Goal: Information Seeking & Learning: Learn about a topic

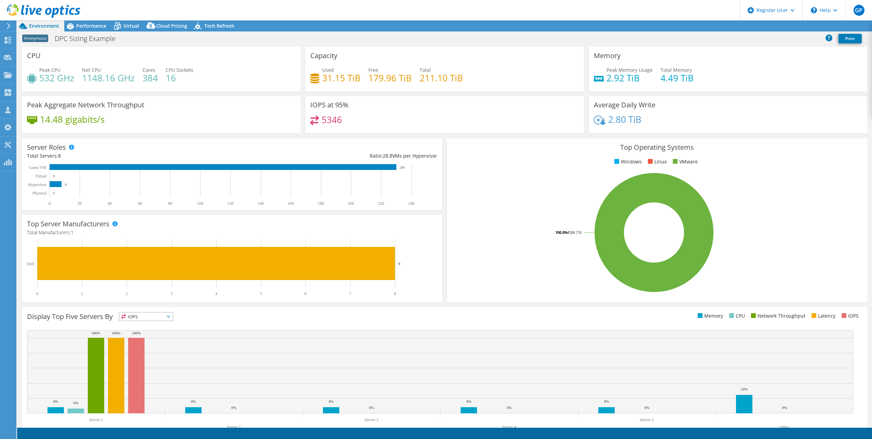
select select "USEast"
select select "USD"
click at [213, 28] on span "Tech Refresh" at bounding box center [219, 26] width 30 height 6
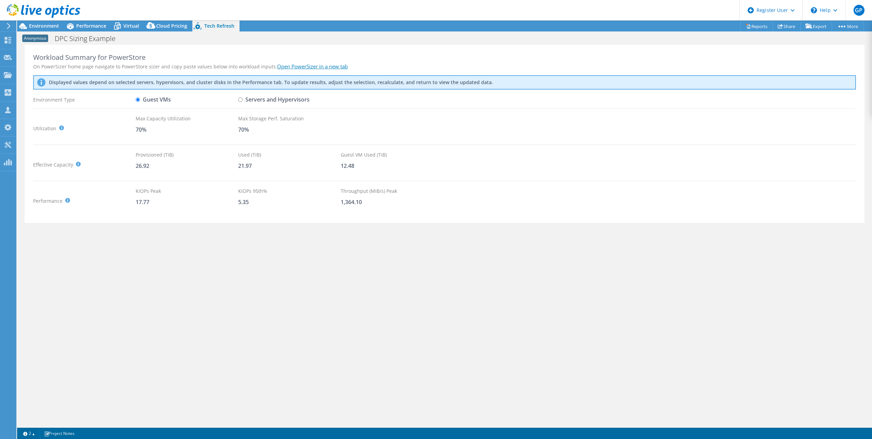
click at [252, 98] on label "Servers and Hypervisors" at bounding box center [273, 100] width 71 height 12
click at [243, 98] on input "Servers and Hypervisors" at bounding box center [240, 99] width 4 height 4
radio input "true"
click at [172, 98] on div "Guest VMs" at bounding box center [187, 100] width 103 height 12
click at [151, 101] on label "Guest VMs" at bounding box center [153, 100] width 35 height 12
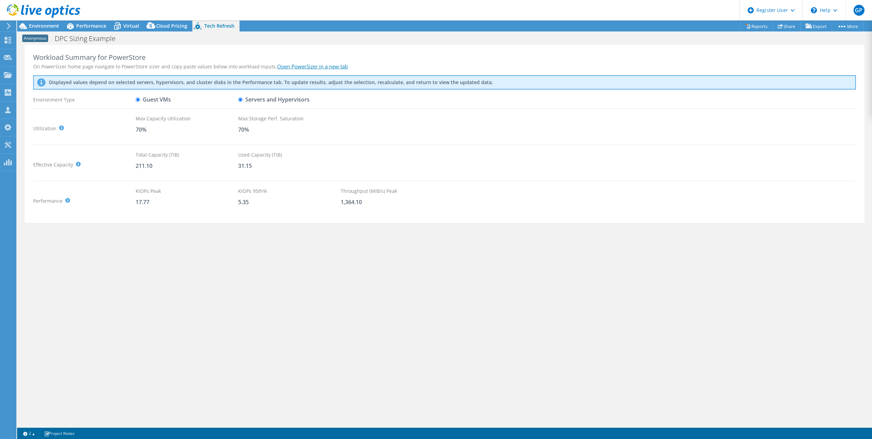
click at [140, 101] on input "Guest VMs" at bounding box center [138, 99] width 4 height 4
radio input "true"
click at [119, 27] on icon at bounding box center [117, 26] width 12 height 12
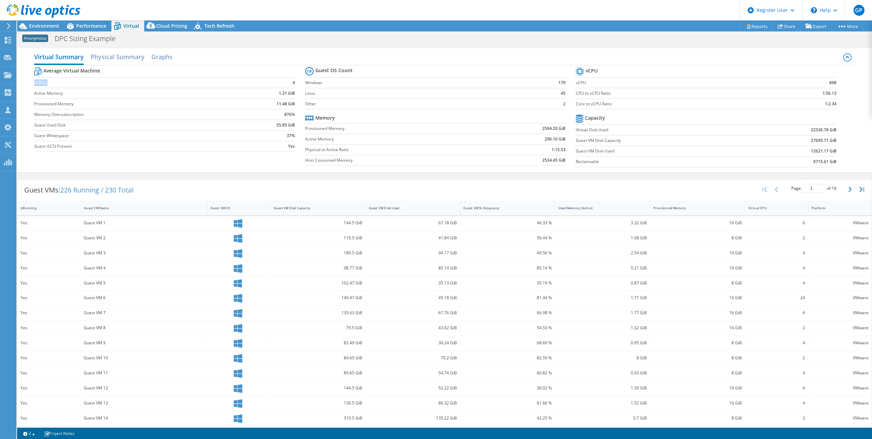
drag, startPoint x: 34, startPoint y: 83, endPoint x: 291, endPoint y: 83, distance: 257.0
click at [291, 83] on tr "vCPUs 4" at bounding box center [164, 82] width 261 height 11
click at [293, 83] on b "4" at bounding box center [294, 82] width 2 height 7
drag, startPoint x: 834, startPoint y: 93, endPoint x: 815, endPoint y: 92, distance: 18.8
click at [815, 92] on section "vCPU vCPU 898 CPU to vCPU Ratio 1:56.13 Core to vCPU Ratio 1:2.34 Capacity Virt…" at bounding box center [711, 118] width 271 height 105
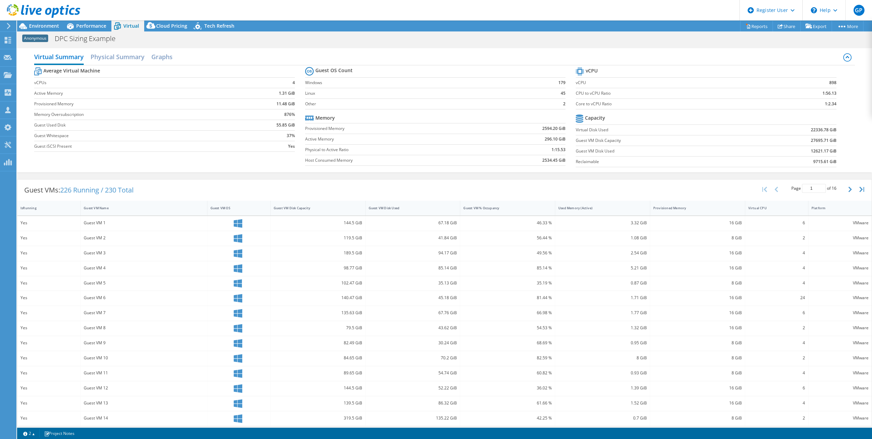
drag, startPoint x: 815, startPoint y: 92, endPoint x: 806, endPoint y: 92, distance: 8.9
click at [806, 92] on td "1:56.13" at bounding box center [802, 93] width 68 height 11
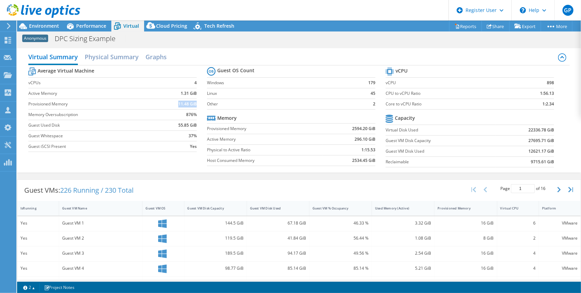
drag, startPoint x: 171, startPoint y: 103, endPoint x: 195, endPoint y: 103, distance: 23.6
click at [195, 103] on td "11.48 GiB" at bounding box center [178, 103] width 37 height 11
drag, startPoint x: 195, startPoint y: 103, endPoint x: 174, endPoint y: 103, distance: 20.9
click at [174, 103] on td "11.48 GiB" at bounding box center [178, 103] width 37 height 11
drag, startPoint x: 62, startPoint y: 189, endPoint x: 76, endPoint y: 189, distance: 13.7
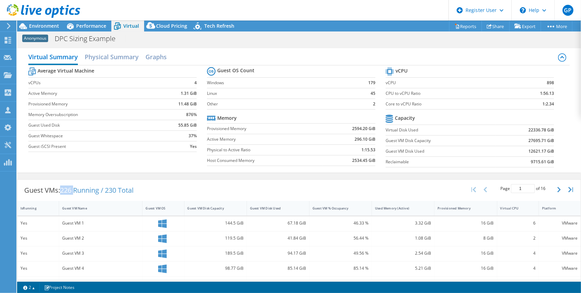
click at [76, 189] on span "226 Running / 230 Total" at bounding box center [96, 189] width 73 height 9
drag, startPoint x: 76, startPoint y: 189, endPoint x: 96, endPoint y: 190, distance: 19.8
click at [96, 190] on span "226 Running / 230 Total" at bounding box center [96, 189] width 73 height 9
drag, startPoint x: 187, startPoint y: 125, endPoint x: 174, endPoint y: 125, distance: 13.3
click at [174, 125] on td "55.85 GiB" at bounding box center [178, 125] width 37 height 11
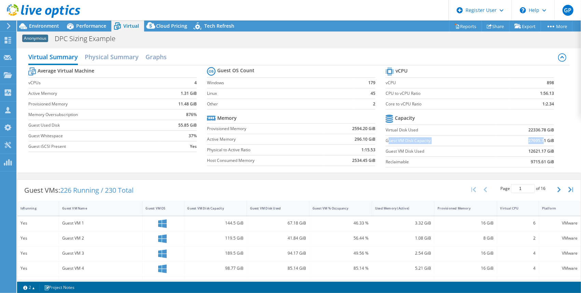
drag, startPoint x: 385, startPoint y: 141, endPoint x: 540, endPoint y: 139, distance: 154.8
click at [540, 139] on tr "Guest VM Disk Capacity 27695.71 GiB" at bounding box center [470, 140] width 168 height 11
drag, startPoint x: 540, startPoint y: 139, endPoint x: 525, endPoint y: 141, distance: 15.1
click at [525, 141] on td "27695.71 GiB" at bounding box center [525, 140] width 58 height 11
drag, startPoint x: 527, startPoint y: 140, endPoint x: 530, endPoint y: 140, distance: 3.8
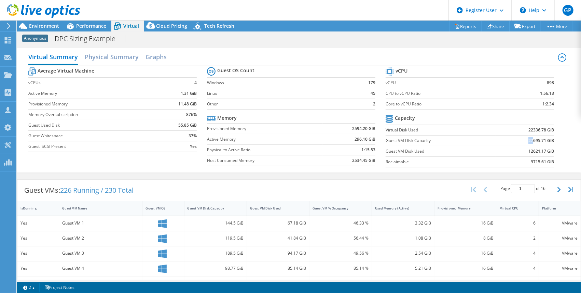
click at [530, 140] on b "27695.71 GiB" at bounding box center [542, 140] width 26 height 7
click at [160, 59] on h2 "Graphs" at bounding box center [156, 57] width 21 height 15
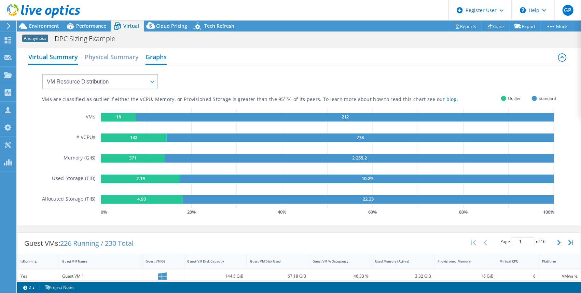
click at [51, 61] on h2 "Virtual Summary" at bounding box center [53, 57] width 50 height 15
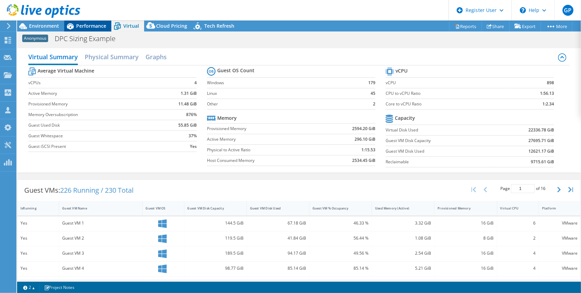
click at [87, 27] on span "Performance" at bounding box center [91, 26] width 30 height 6
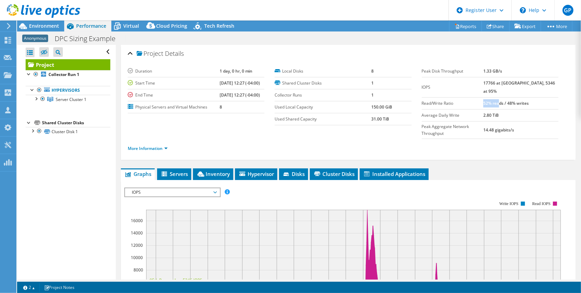
drag, startPoint x: 499, startPoint y: 94, endPoint x: 514, endPoint y: 94, distance: 15.0
click at [514, 100] on b "52% reads / 48% writes" at bounding box center [506, 103] width 45 height 6
drag, startPoint x: 514, startPoint y: 94, endPoint x: 504, endPoint y: 94, distance: 10.3
click at [504, 100] on b "52% reads / 48% writes" at bounding box center [506, 103] width 45 height 6
drag, startPoint x: 503, startPoint y: 81, endPoint x: 491, endPoint y: 83, distance: 11.7
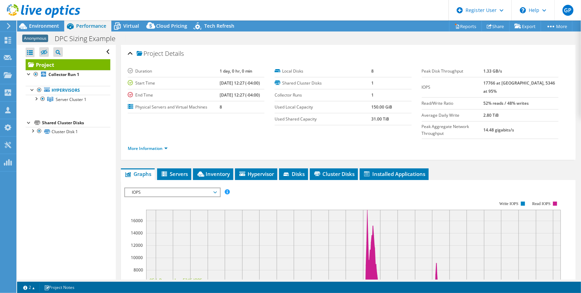
click at [491, 83] on tr "IOPS 17766 at [GEOGRAPHIC_DATA], 5346 at 95%" at bounding box center [490, 87] width 137 height 20
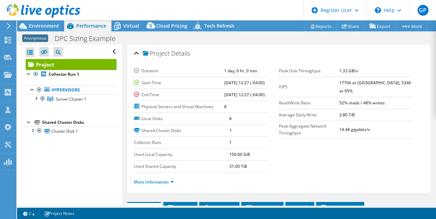
click at [365, 100] on b "52% reads / 48% writes" at bounding box center [361, 103] width 45 height 6
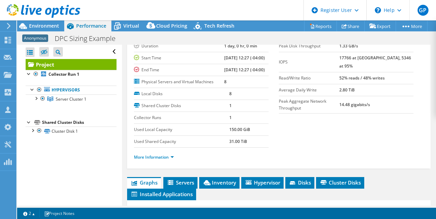
scroll to position [34, 0]
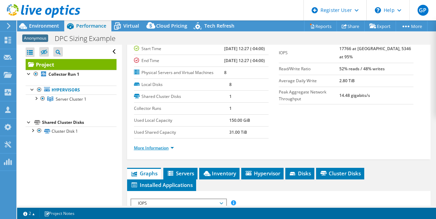
click at [148, 148] on link "More Information" at bounding box center [154, 148] width 40 height 6
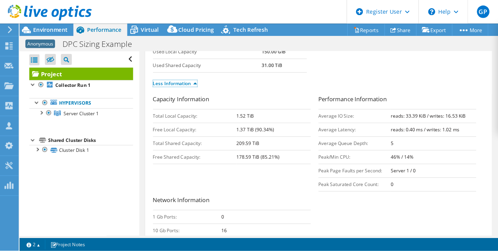
scroll to position [120, 0]
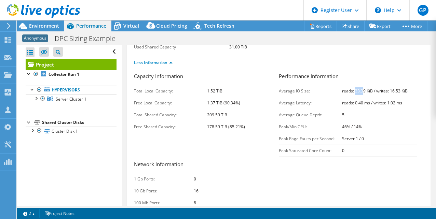
drag, startPoint x: 354, startPoint y: 91, endPoint x: 361, endPoint y: 90, distance: 6.9
click at [361, 90] on b "reads: 33.39 KiB / writes: 16.53 KiB" at bounding box center [375, 91] width 66 height 6
click at [44, 28] on span "Environment" at bounding box center [44, 26] width 30 height 6
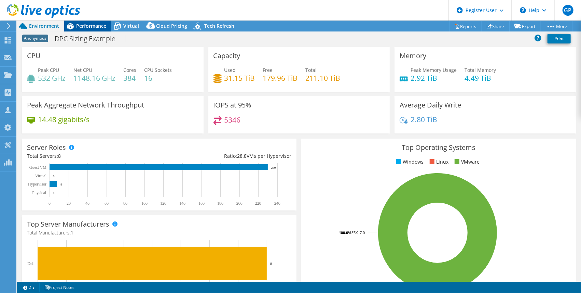
click at [88, 27] on span "Performance" at bounding box center [91, 26] width 30 height 6
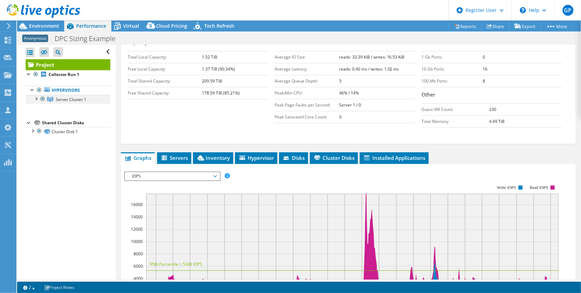
click at [37, 98] on div at bounding box center [35, 98] width 7 height 7
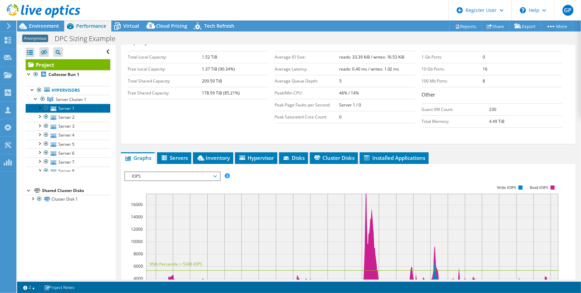
click at [58, 107] on link "Server 1" at bounding box center [68, 108] width 85 height 9
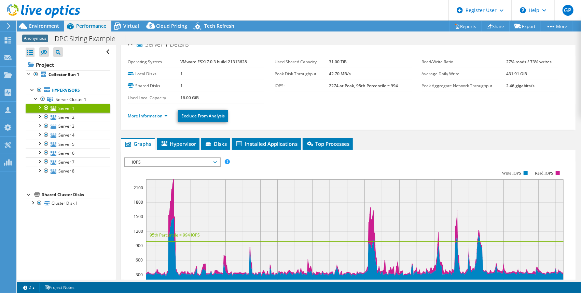
scroll to position [0, 0]
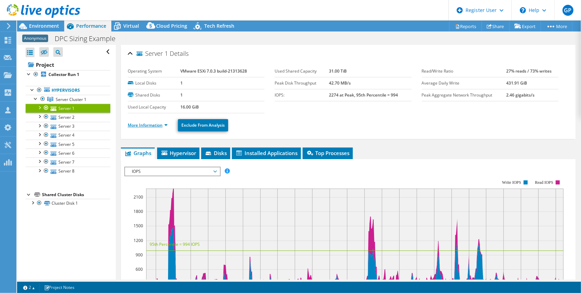
click at [147, 126] on link "More Information" at bounding box center [148, 125] width 40 height 6
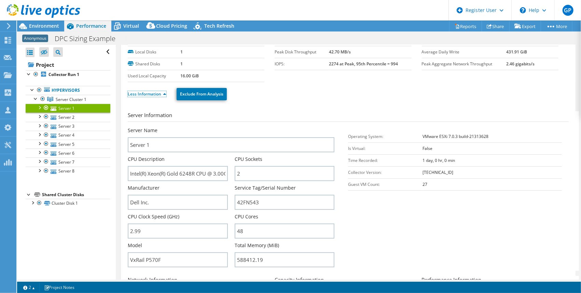
scroll to position [45, 0]
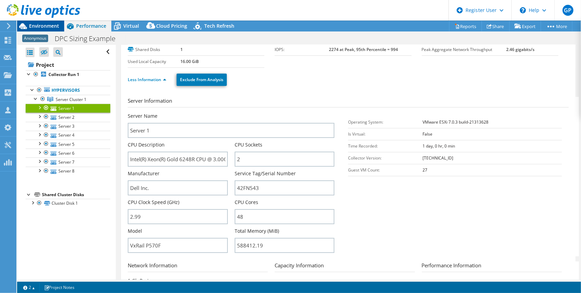
click at [34, 25] on span "Environment" at bounding box center [44, 26] width 30 height 6
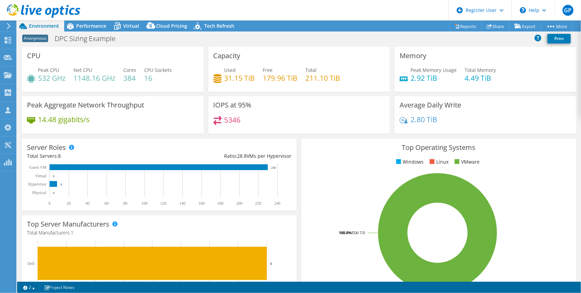
click at [75, 77] on h4 "1148.16 GHz" at bounding box center [94, 78] width 42 height 8
drag, startPoint x: 72, startPoint y: 80, endPoint x: 92, endPoint y: 79, distance: 19.2
click at [92, 79] on div "Peak CPU 532 GHz Net CPU 1148.16 GHz Cores 384 CPU Sockets 16" at bounding box center [113, 77] width 172 height 22
drag, startPoint x: 92, startPoint y: 79, endPoint x: 95, endPoint y: 82, distance: 4.5
click at [95, 82] on h4 "1148.16 GHz" at bounding box center [94, 78] width 42 height 8
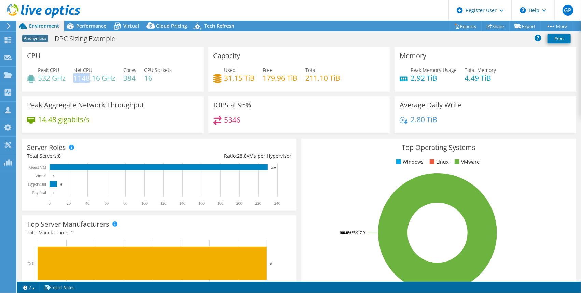
drag, startPoint x: 75, startPoint y: 77, endPoint x: 91, endPoint y: 77, distance: 16.4
click at [91, 77] on h4 "1148.16 GHz" at bounding box center [94, 78] width 42 height 8
drag, startPoint x: 91, startPoint y: 77, endPoint x: 90, endPoint y: 83, distance: 6.6
click at [91, 83] on div "Peak CPU 532 GHz Net CPU 1148.16 GHz Cores 384 CPU Sockets 16" at bounding box center [113, 77] width 172 height 22
click at [90, 27] on span "Performance" at bounding box center [91, 26] width 30 height 6
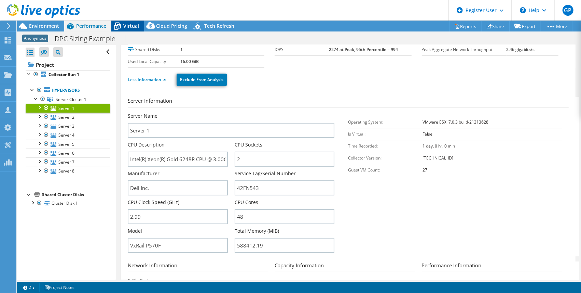
click at [119, 27] on icon at bounding box center [117, 26] width 12 height 12
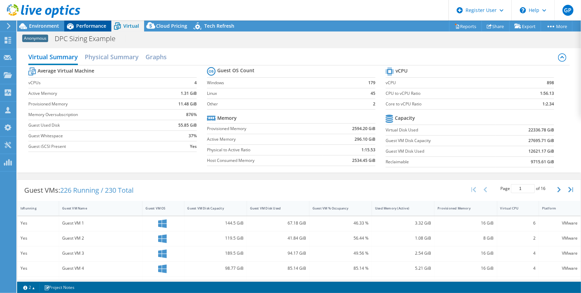
click at [87, 24] on span "Performance" at bounding box center [91, 26] width 30 height 6
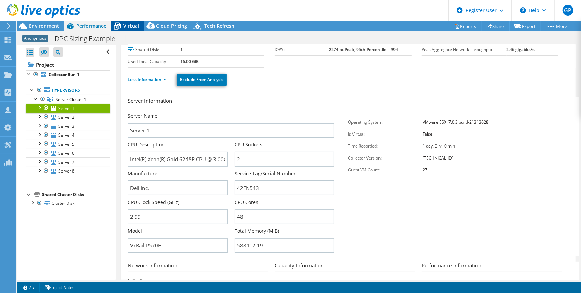
click at [123, 27] on icon at bounding box center [117, 26] width 12 height 12
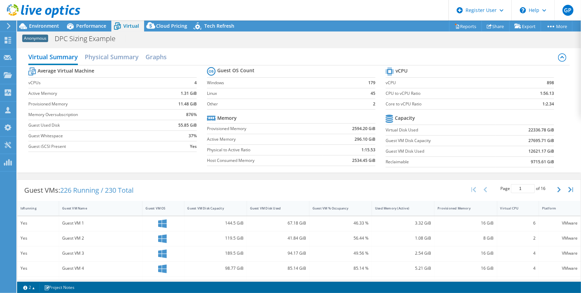
scroll to position [0, 0]
click at [110, 58] on h2 "Physical Summary" at bounding box center [112, 57] width 54 height 15
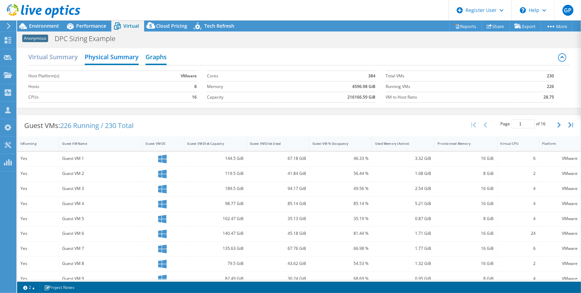
click at [149, 57] on h2 "Graphs" at bounding box center [156, 57] width 21 height 15
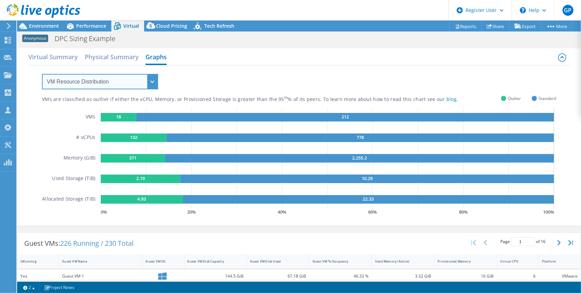
click at [80, 82] on select "VM Resource Distribution Provisioning Contrast Over Provisioning" at bounding box center [100, 81] width 116 height 15
click at [42, 74] on select "VM Resource Distribution Provisioning Contrast Over Provisioning" at bounding box center [100, 81] width 116 height 15
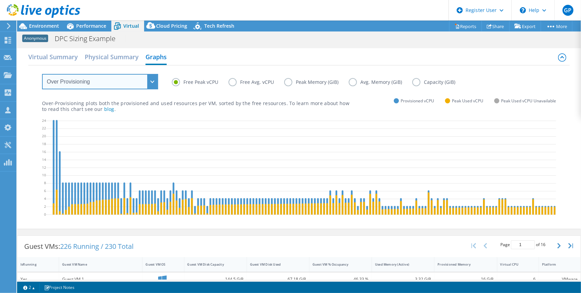
click at [99, 83] on select "VM Resource Distribution Provisioning Contrast Over Provisioning" at bounding box center [100, 81] width 116 height 15
click at [125, 76] on select "VM Resource Distribution Provisioning Contrast Over Provisioning" at bounding box center [100, 81] width 116 height 15
click at [42, 74] on select "VM Resource Distribution Provisioning Contrast Over Provisioning" at bounding box center [100, 81] width 116 height 15
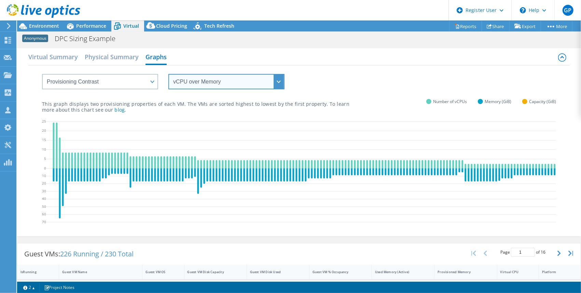
click at [235, 80] on select "vCPU over Memory vCPU over Capacity Memory over vCPU Memory over Capacity Capac…" at bounding box center [226, 81] width 116 height 15
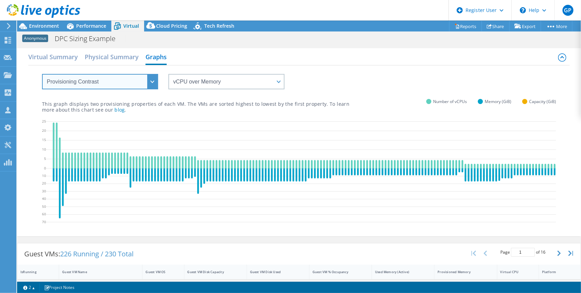
drag, startPoint x: 116, startPoint y: 80, endPoint x: 110, endPoint y: 82, distance: 5.8
click at [116, 80] on select "VM Resource Distribution Provisioning Contrast Over Provisioning" at bounding box center [100, 81] width 116 height 15
select select "VM Resource Distribution"
click at [42, 74] on select "VM Resource Distribution Provisioning Contrast Over Provisioning" at bounding box center [100, 81] width 116 height 15
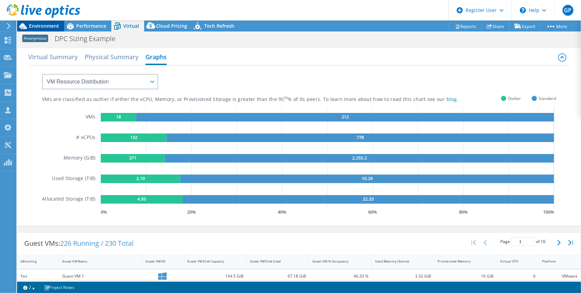
click at [48, 25] on span "Environment" at bounding box center [44, 26] width 30 height 6
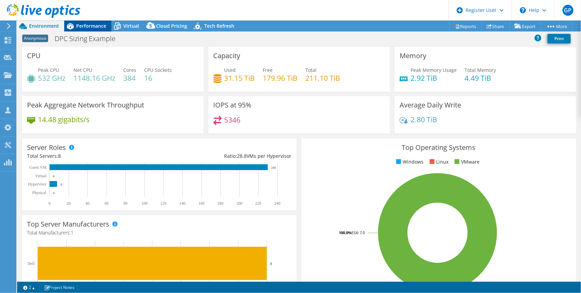
click at [89, 25] on span "Performance" at bounding box center [91, 26] width 30 height 6
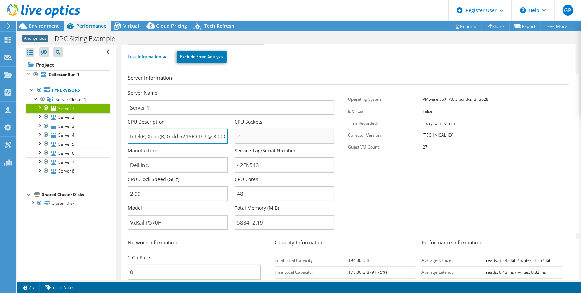
scroll to position [0, 32]
drag, startPoint x: 215, startPoint y: 137, endPoint x: 250, endPoint y: 136, distance: 34.9
click at [250, 90] on div "Server Name Server 1 CPU Description Intel(R) Xeon(R) Gold 6248R CPU @ 3.00GHz …" at bounding box center [235, 90] width 214 height 0
click at [218, 135] on input "Intel(R) Xeon(R) Gold 6248R CPU @ 3.00GHz 2.99 GHz" at bounding box center [178, 136] width 100 height 15
click at [167, 147] on div "Manufacturer Dell Inc." at bounding box center [178, 159] width 100 height 25
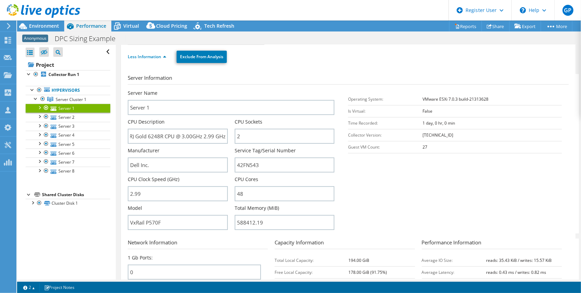
scroll to position [0, 0]
click at [43, 28] on span "Environment" at bounding box center [44, 26] width 30 height 6
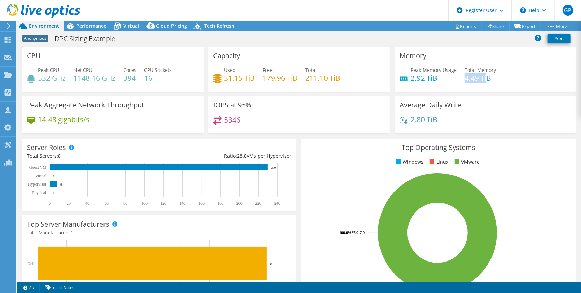
drag, startPoint x: 463, startPoint y: 79, endPoint x: 491, endPoint y: 82, distance: 28.9
click at [491, 82] on div "Peak Memory Usage 2.92 TiB Total Memory 4.49 TiB" at bounding box center [486, 77] width 172 height 22
click at [490, 85] on div "Peak Memory Usage 2.92 TiB Total Memory 4.49 TiB" at bounding box center [486, 77] width 172 height 22
